Goal: Task Accomplishment & Management: Use online tool/utility

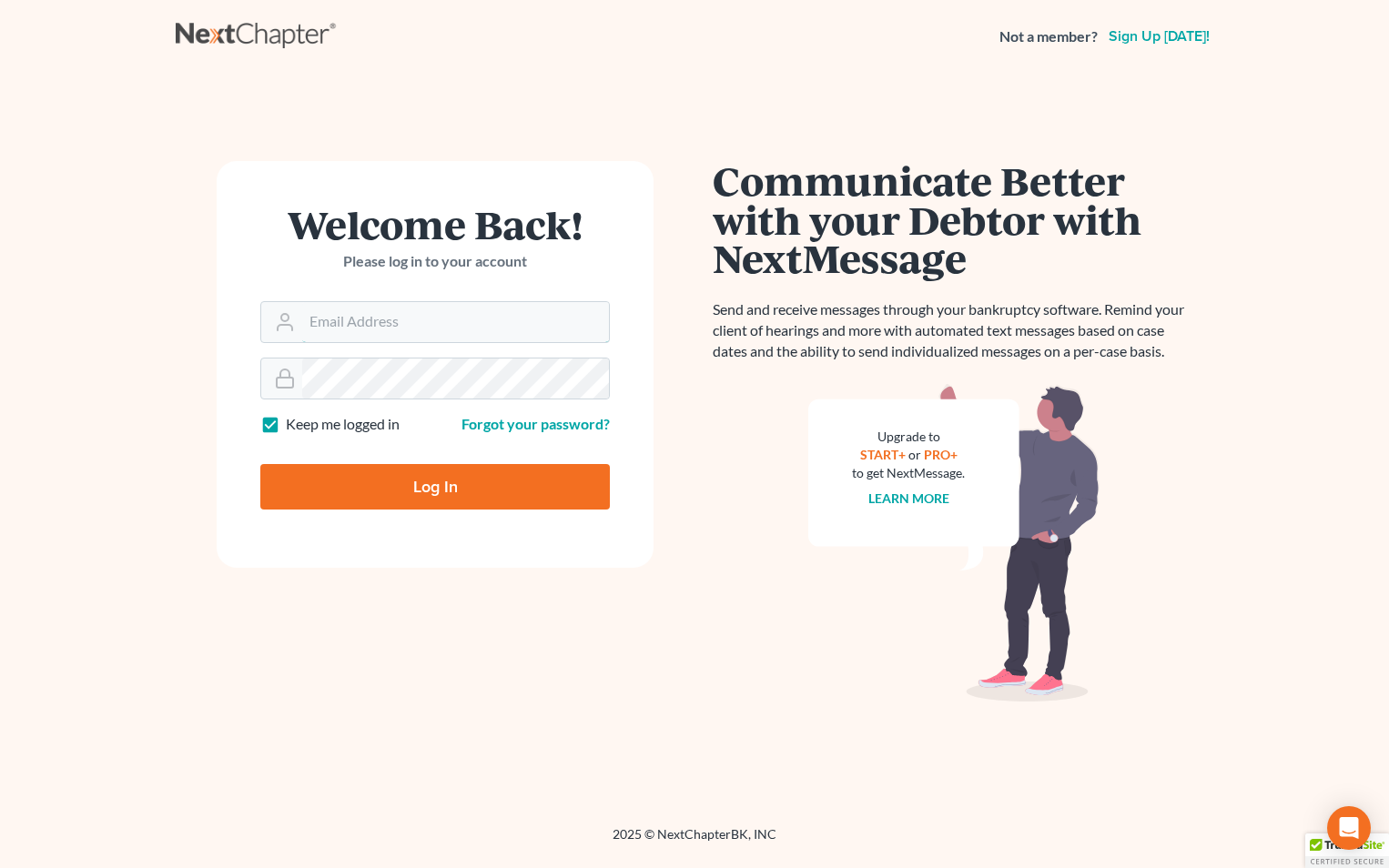
type input "[EMAIL_ADDRESS][DOMAIN_NAME]"
click at [514, 481] on input "Log In" at bounding box center [435, 487] width 350 height 45
type input "Thinking..."
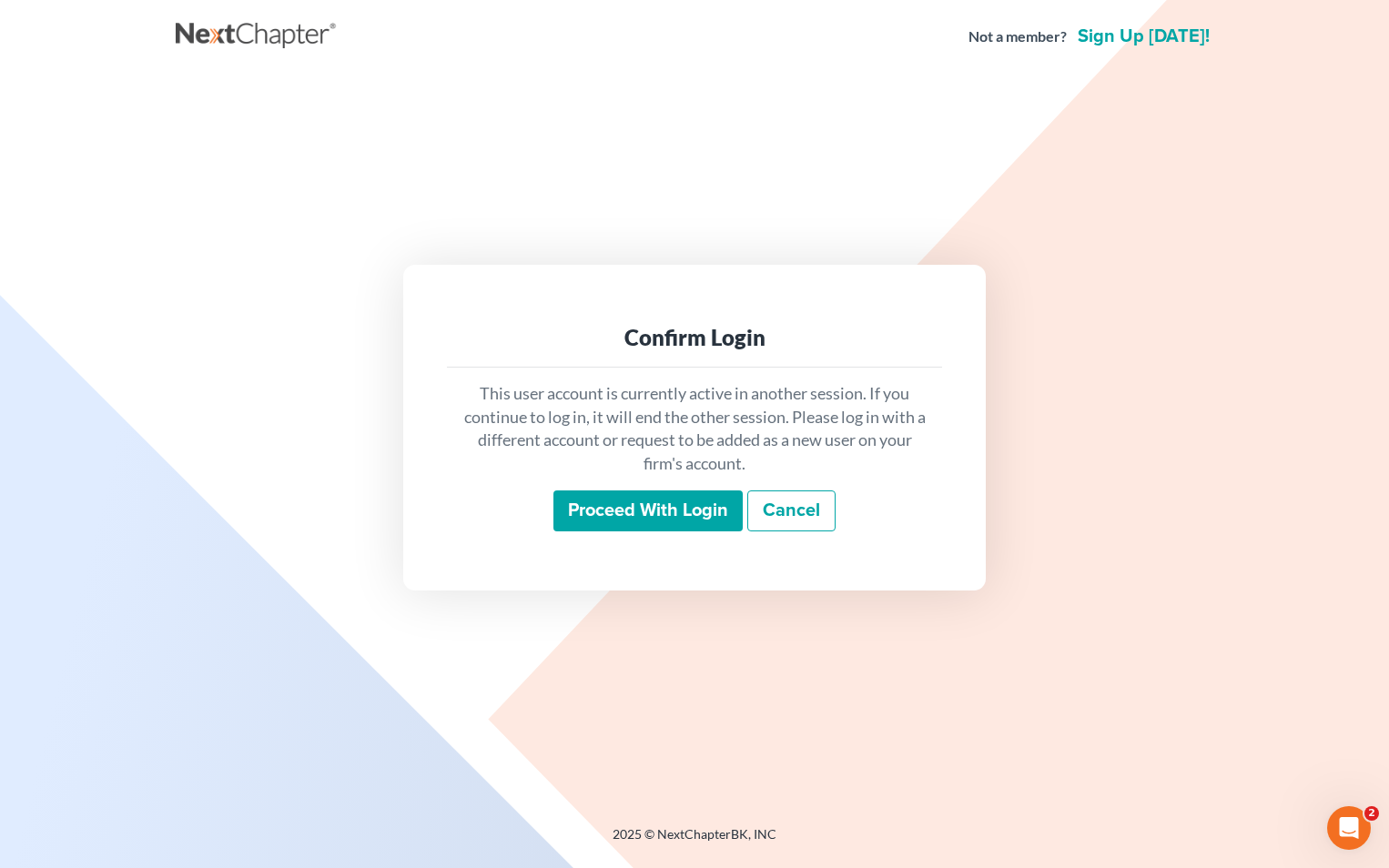
click at [658, 506] on input "Proceed with login" at bounding box center [647, 511] width 190 height 42
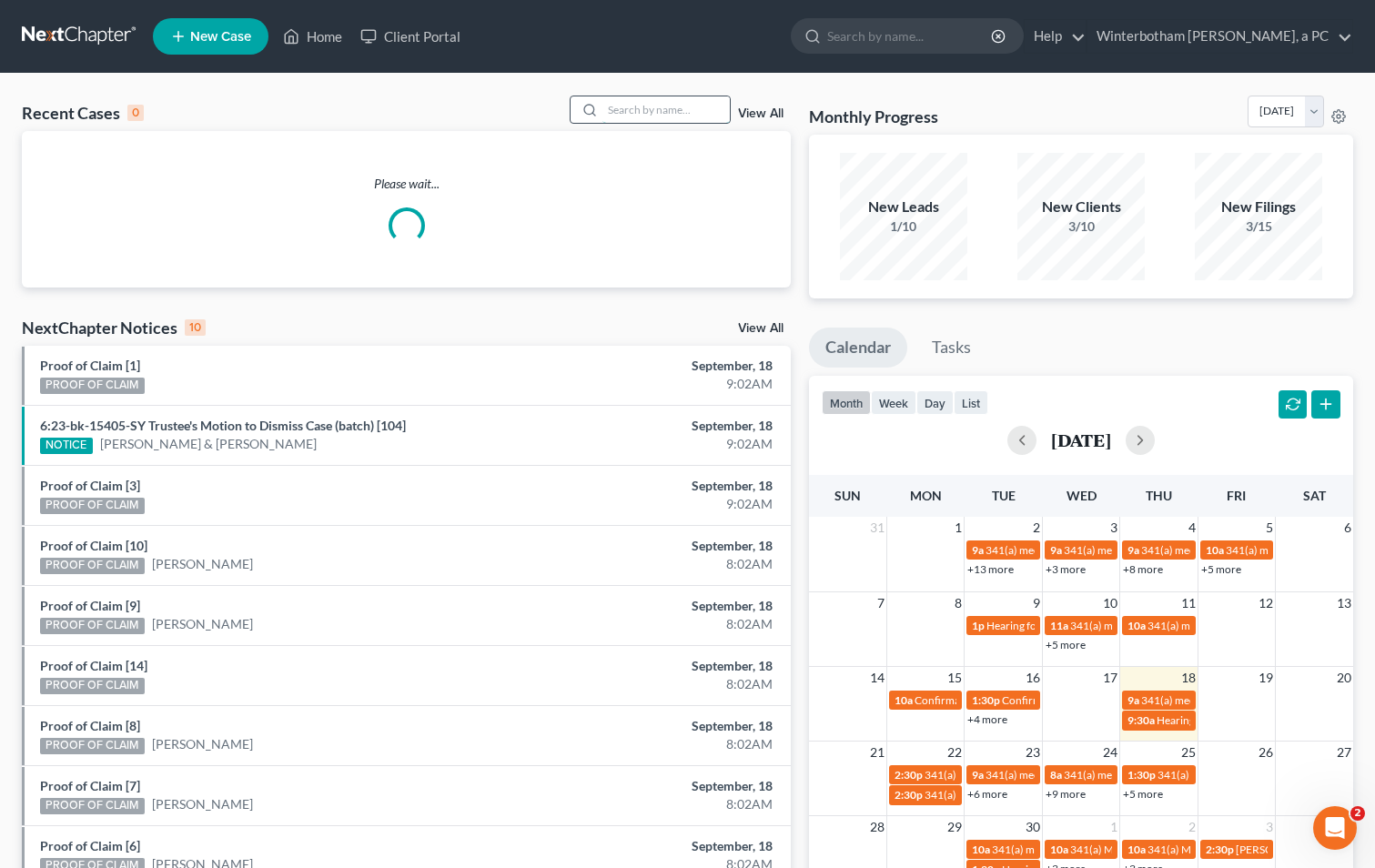
click at [650, 104] on input "search" at bounding box center [666, 109] width 128 height 27
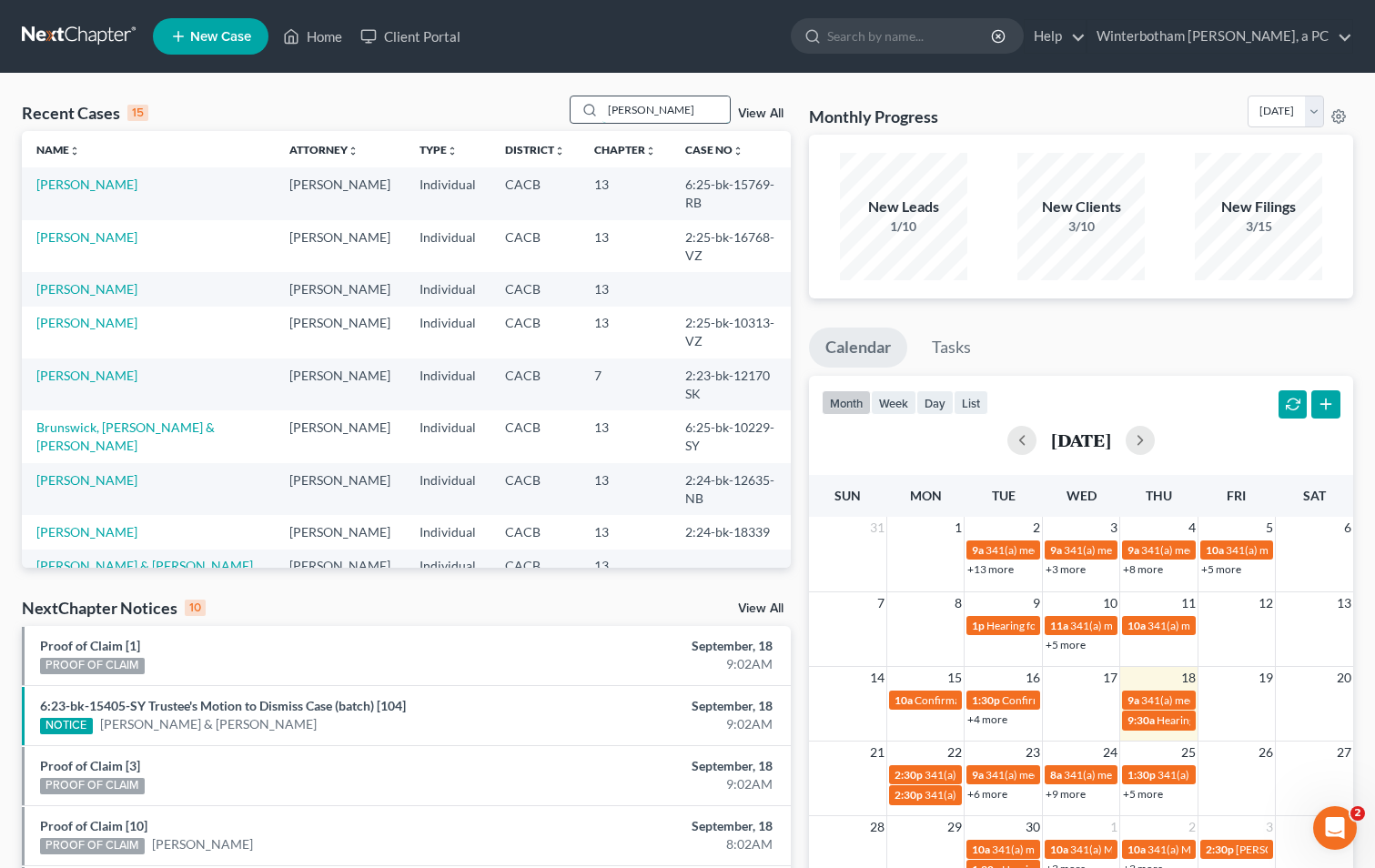
type input "[PERSON_NAME]"
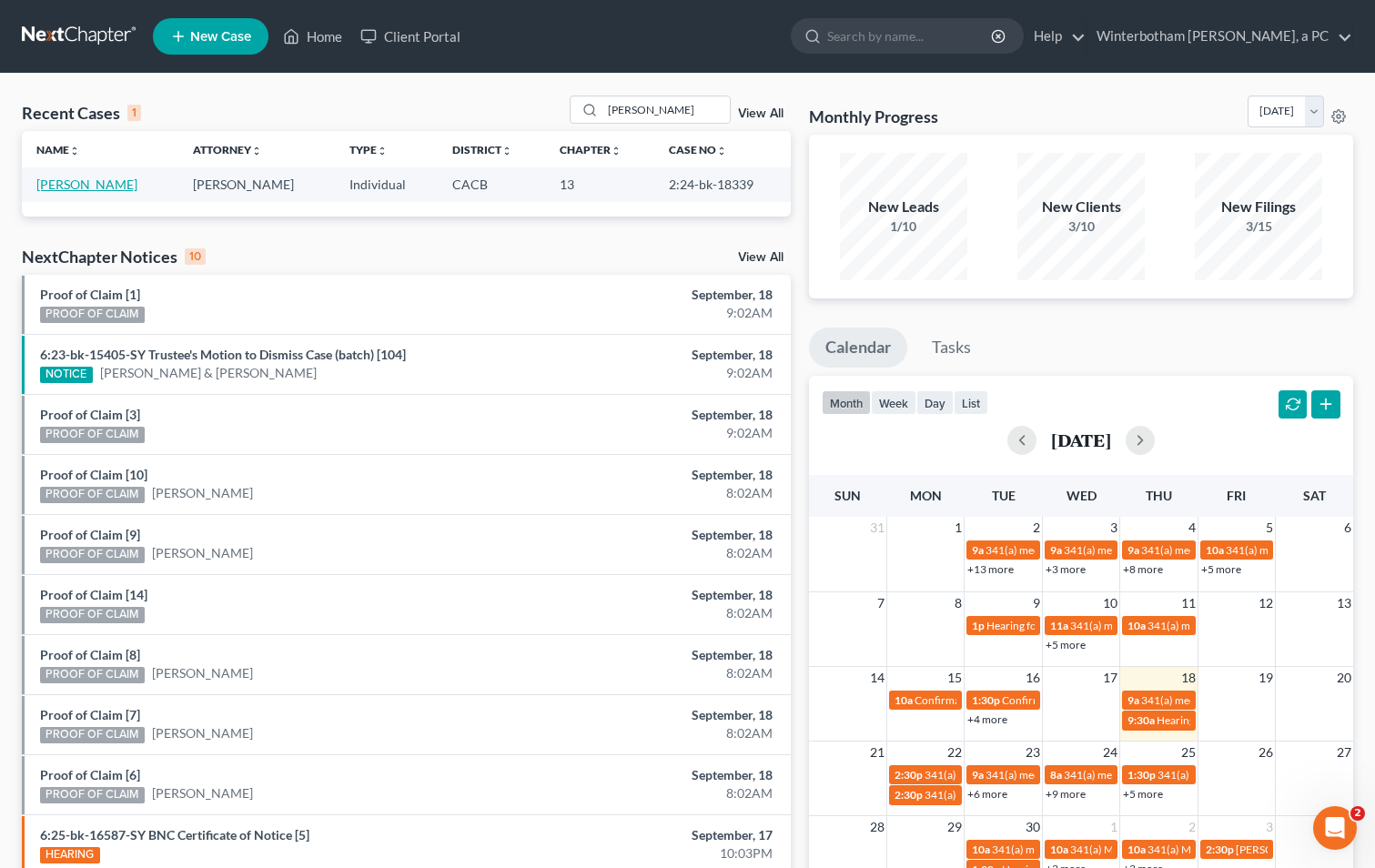
click at [83, 183] on link "[PERSON_NAME]" at bounding box center [86, 185] width 101 height 16
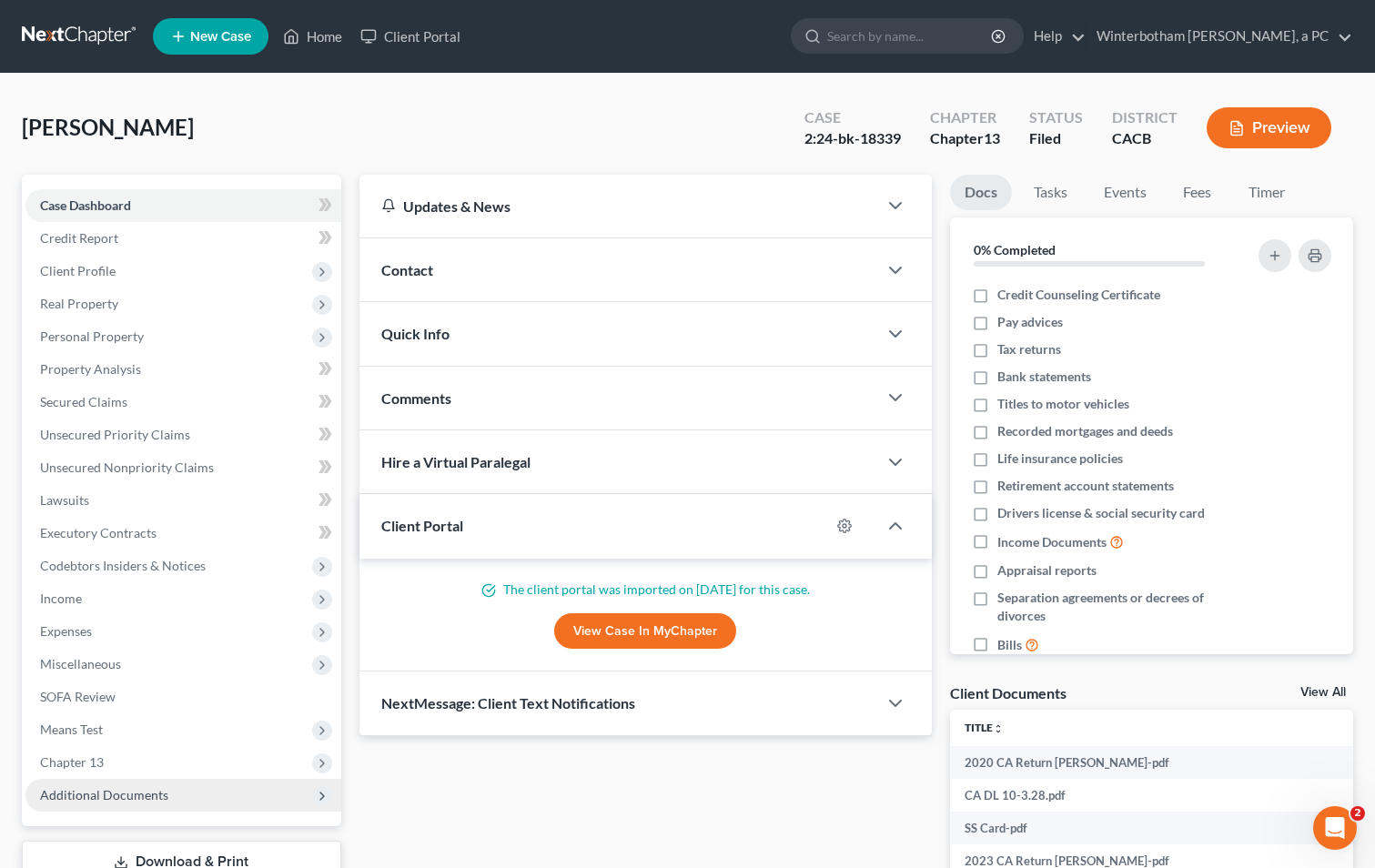
click at [189, 811] on span "Additional Documents" at bounding box center [184, 794] width 316 height 32
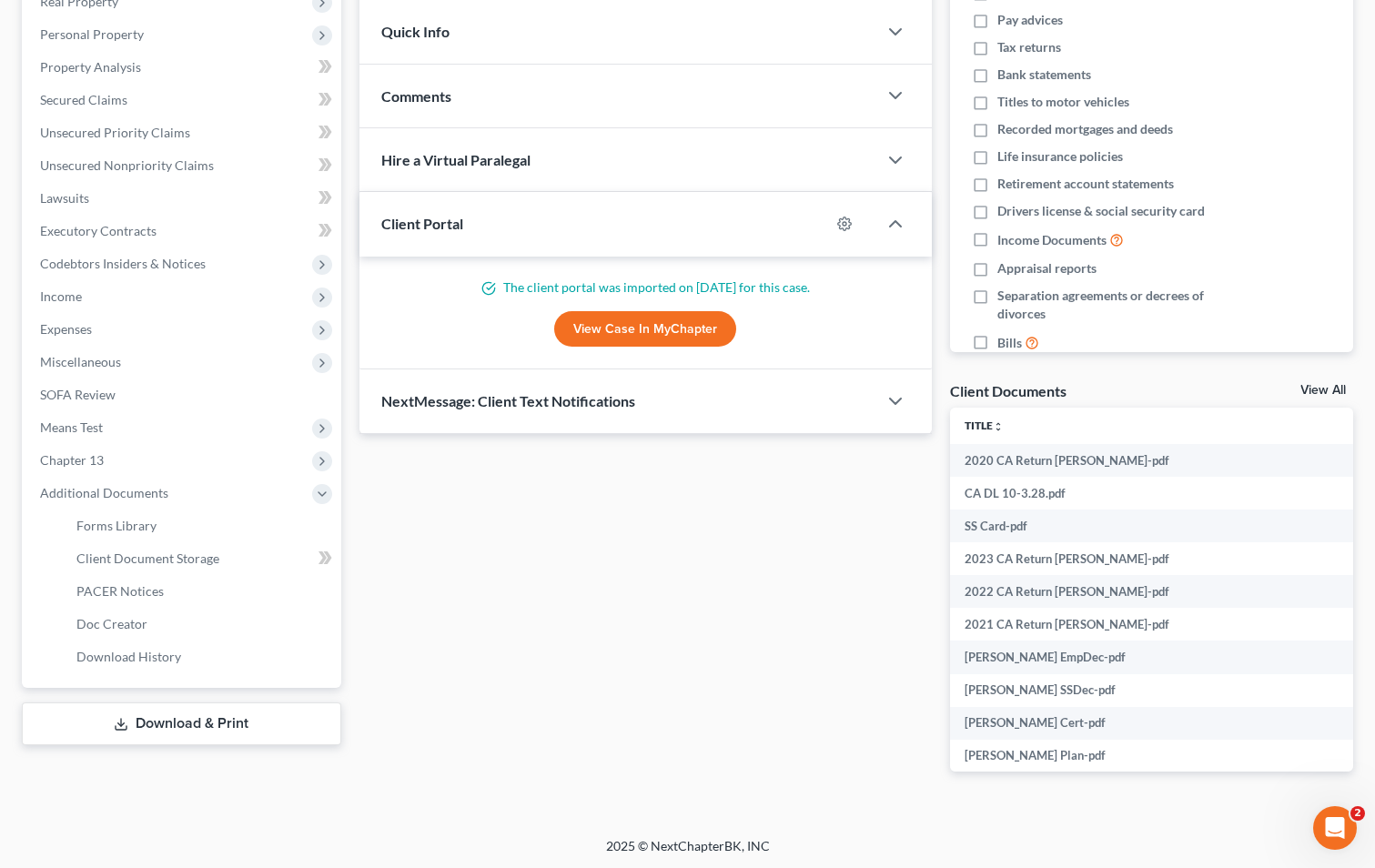
scroll to position [303, 0]
click at [157, 592] on span "PACER Notices" at bounding box center [120, 589] width 87 height 16
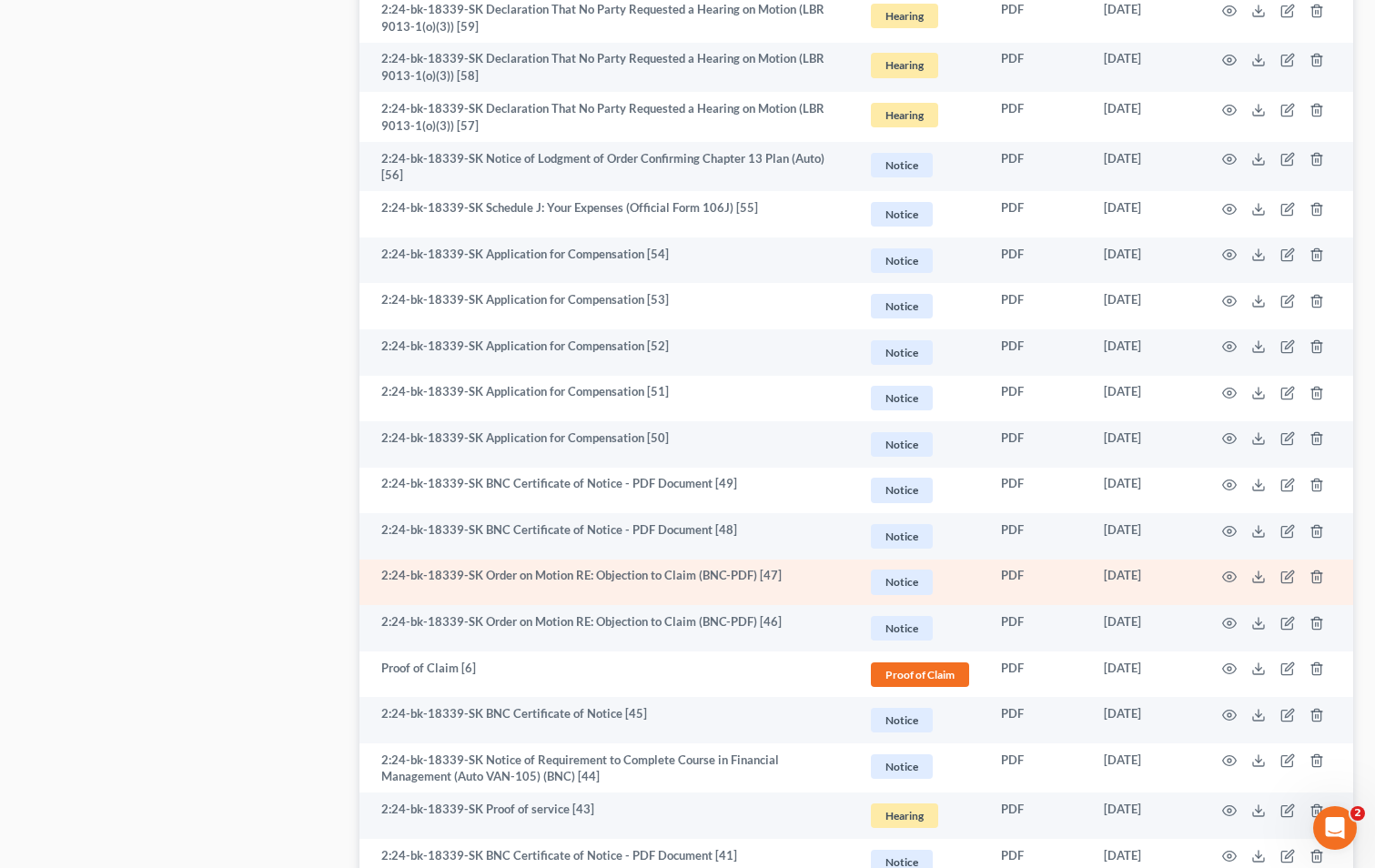
scroll to position [1819, 0]
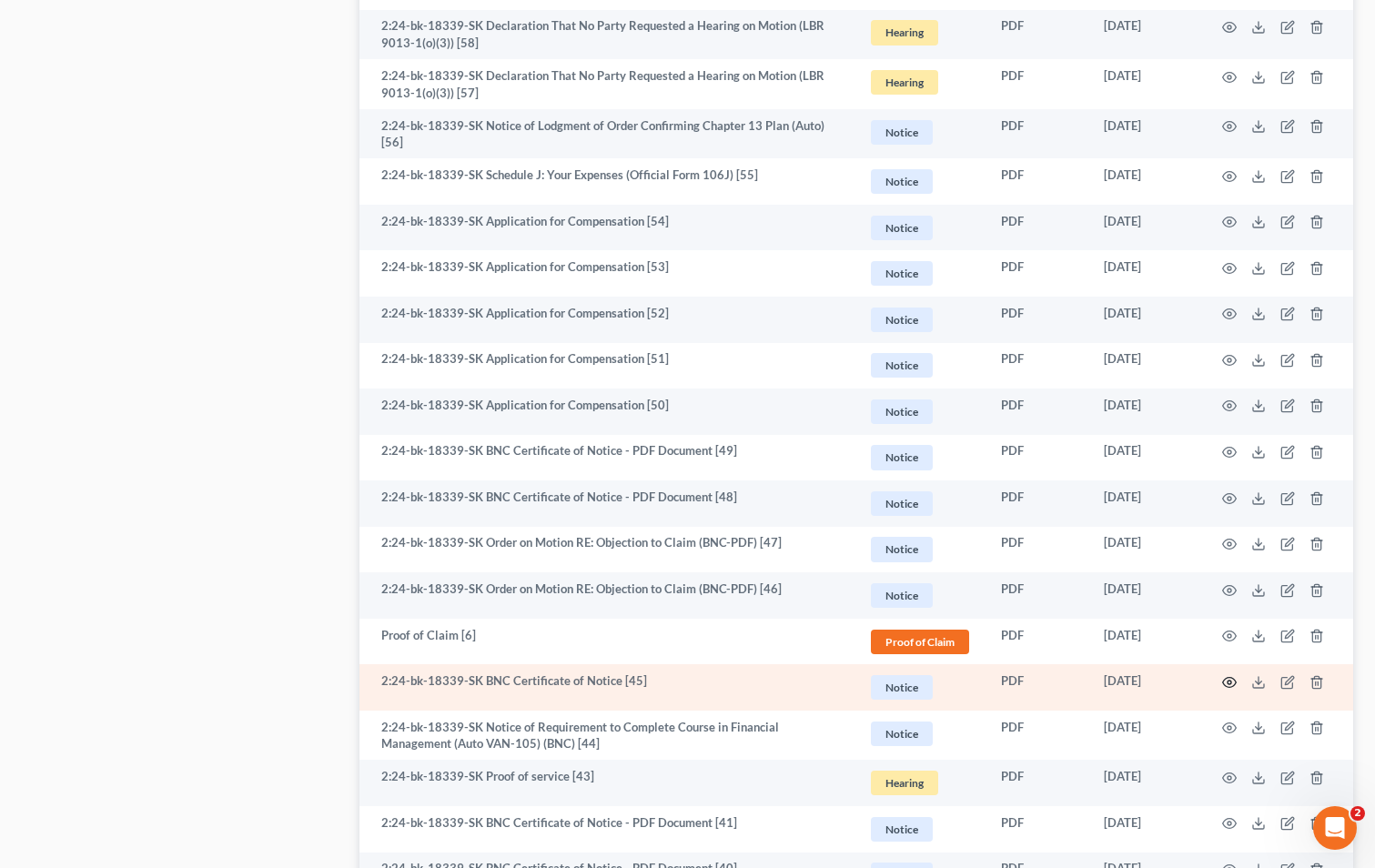
click at [1228, 683] on circle "button" at bounding box center [1230, 682] width 4 height 4
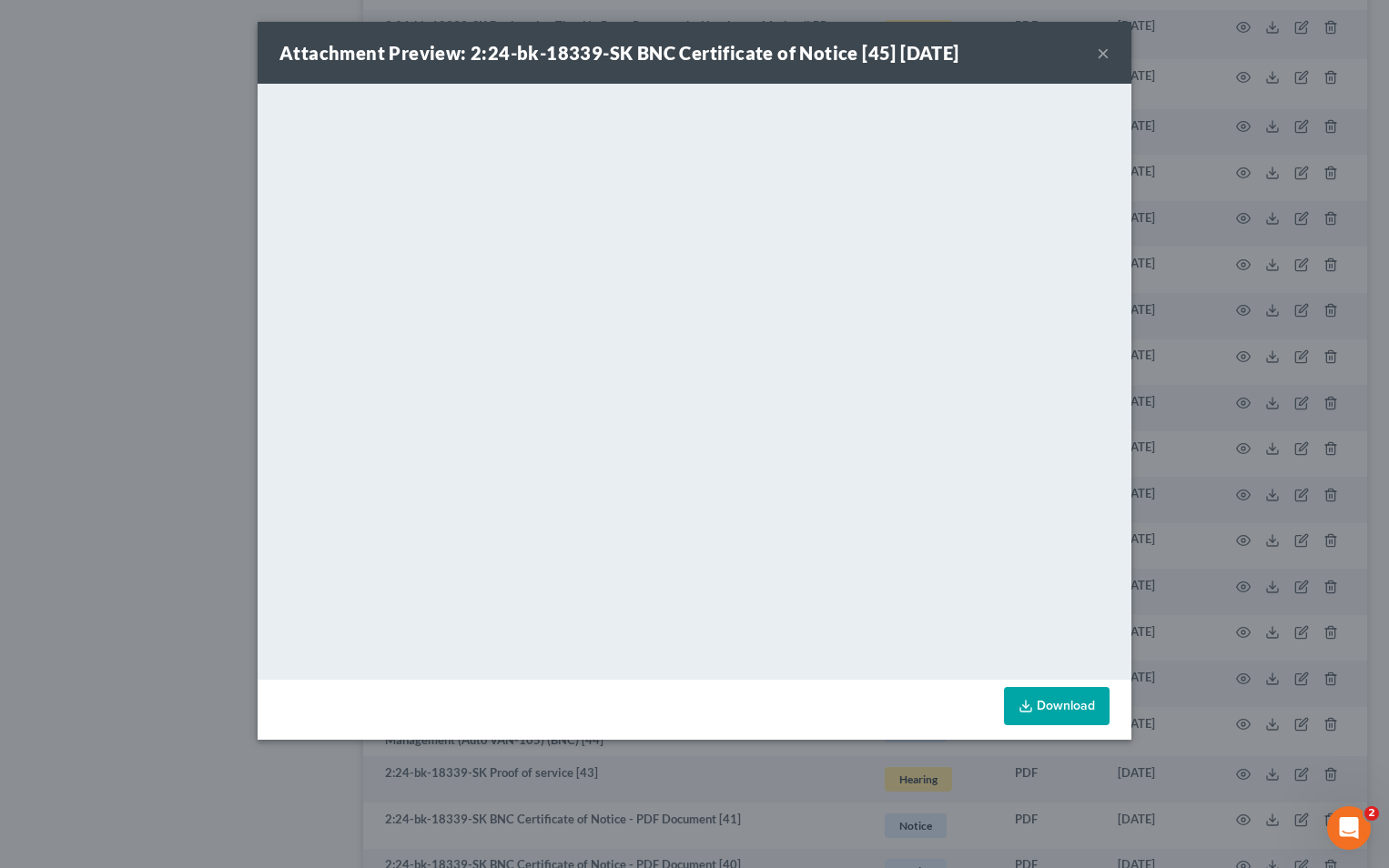
click at [1097, 50] on button "×" at bounding box center [1103, 53] width 13 height 22
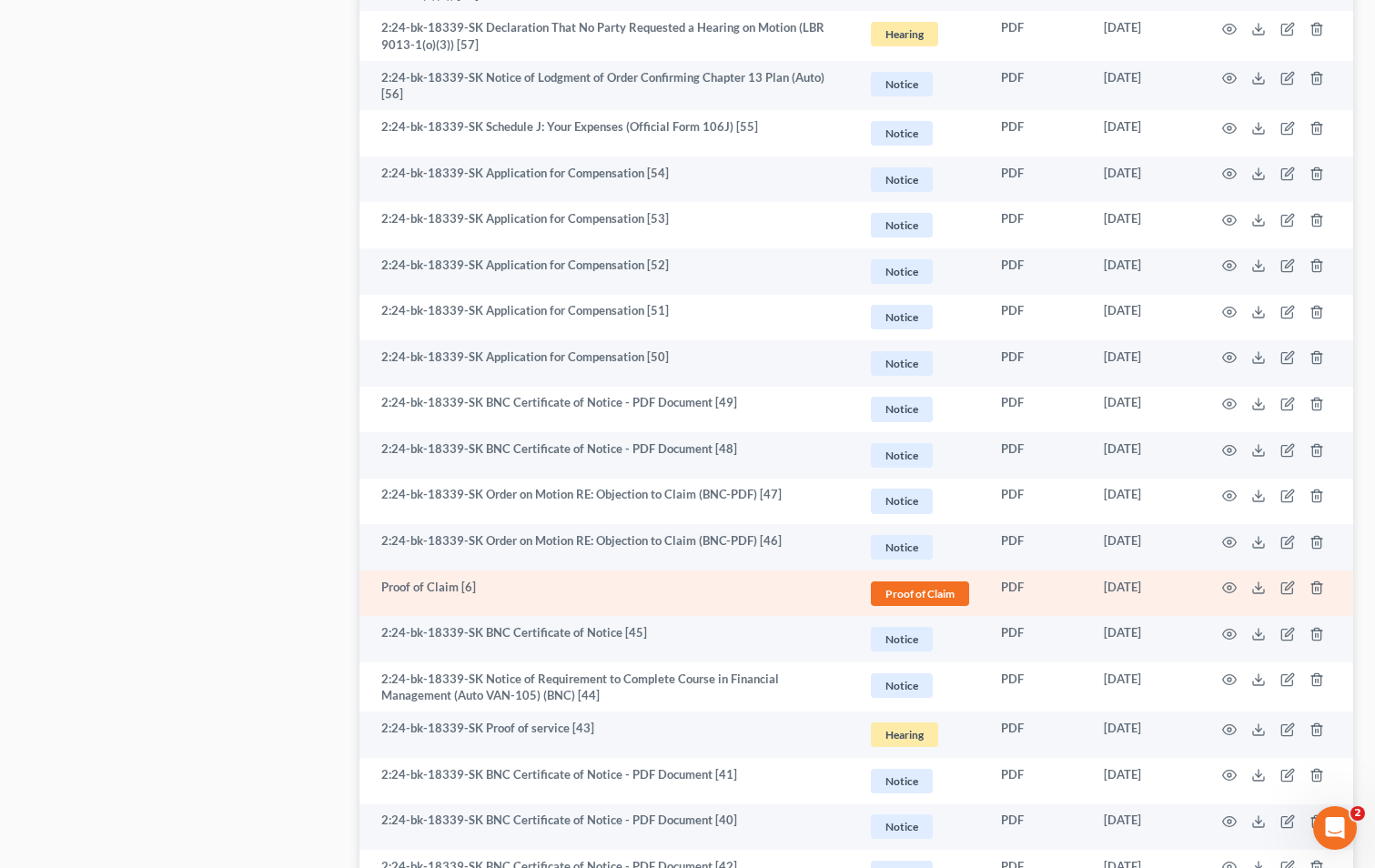
scroll to position [1911, 0]
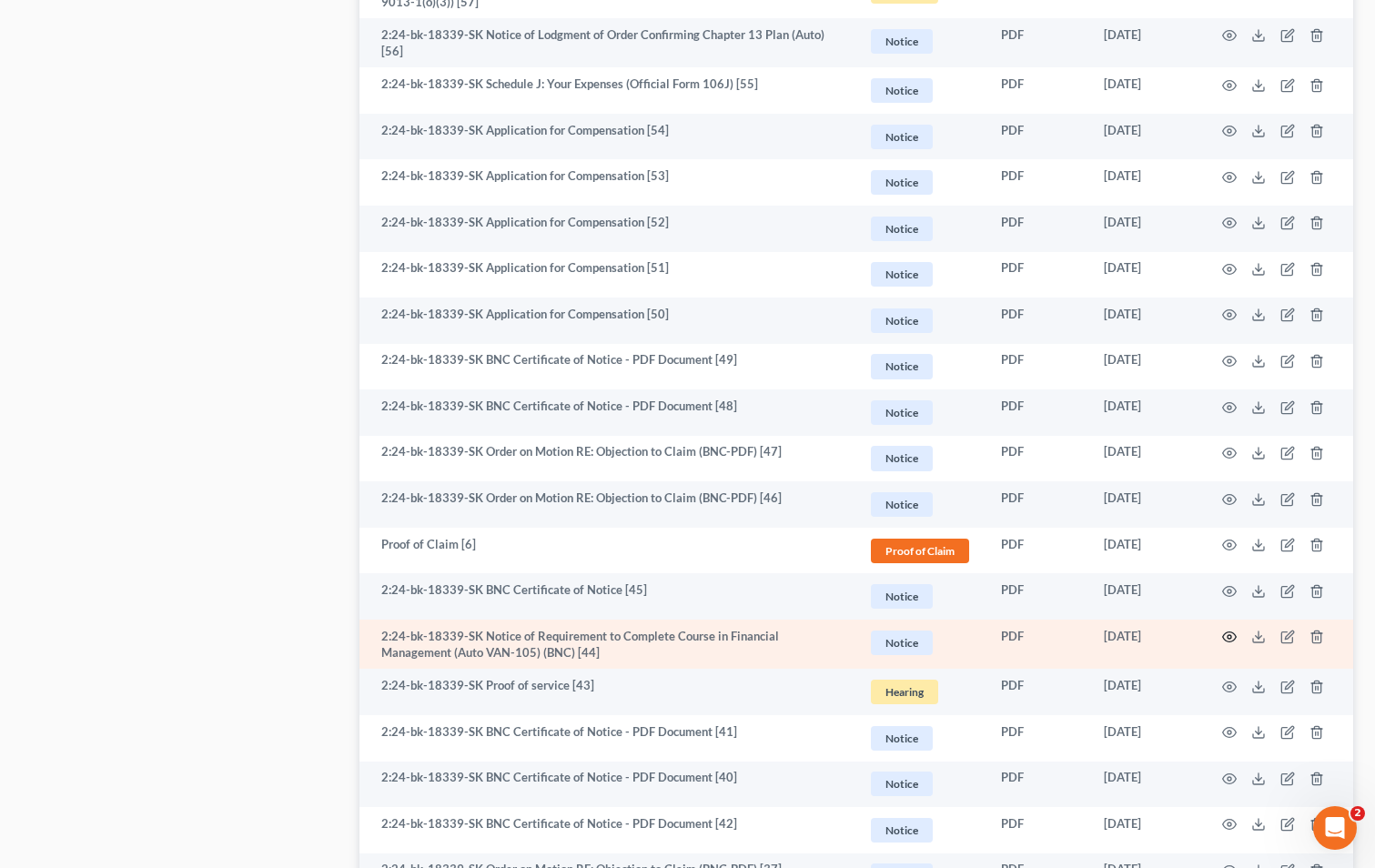
click at [1231, 641] on icon "button" at bounding box center [1230, 637] width 14 height 10
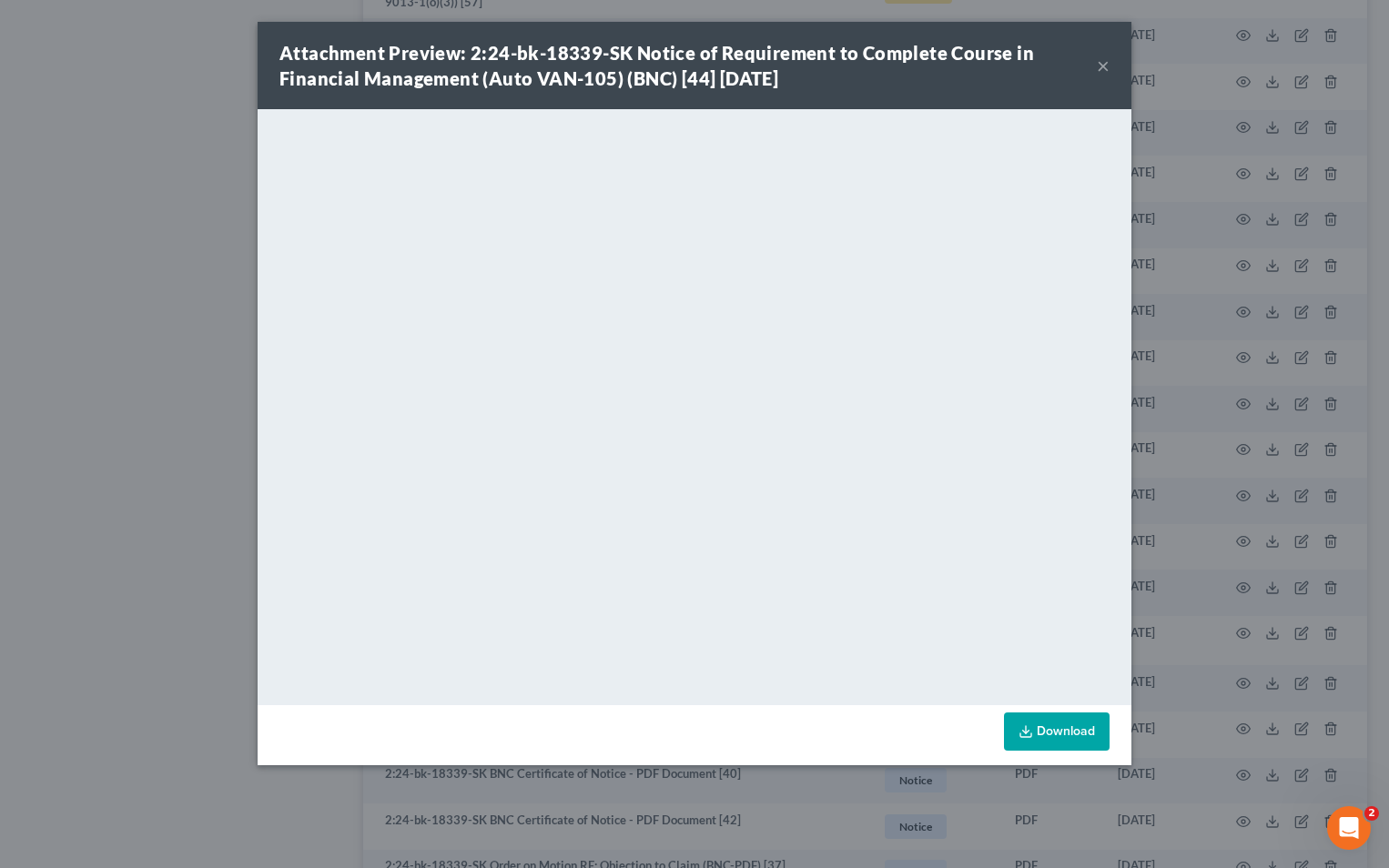
drag, startPoint x: 1109, startPoint y: 66, endPoint x: 604, endPoint y: 37, distance: 505.8
click at [1101, 61] on button "×" at bounding box center [1103, 66] width 13 height 22
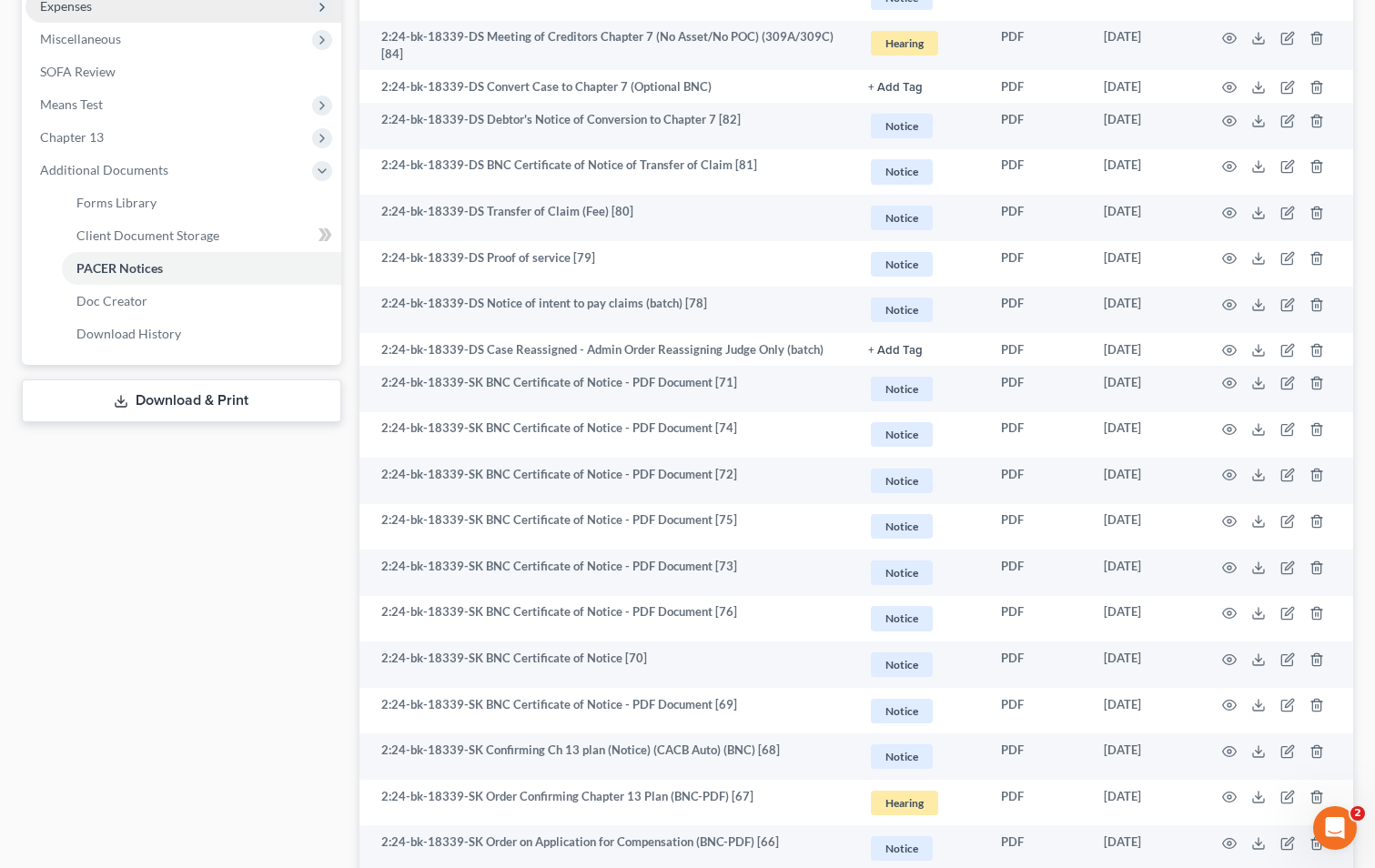
scroll to position [546, 0]
